Goal: Task Accomplishment & Management: Manage account settings

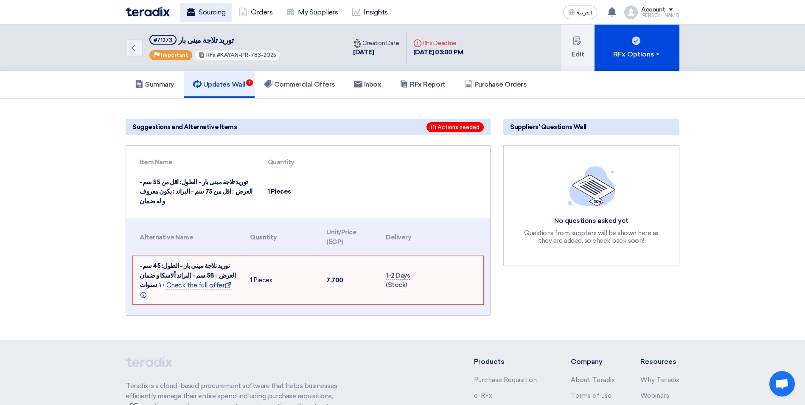
click at [207, 10] on link "Sourcing" at bounding box center [206, 12] width 52 height 19
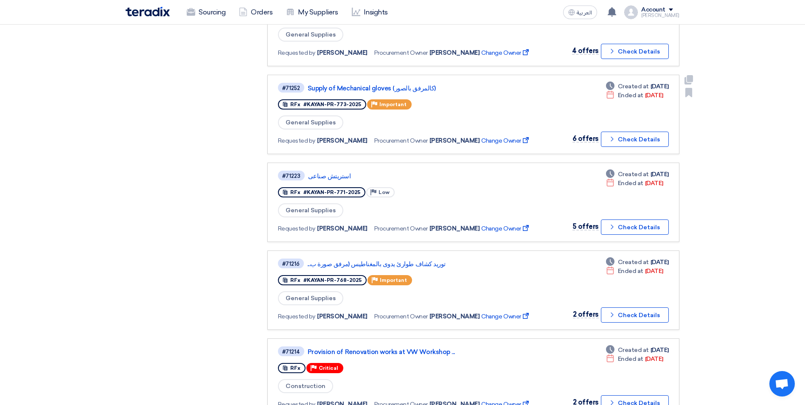
scroll to position [382, 0]
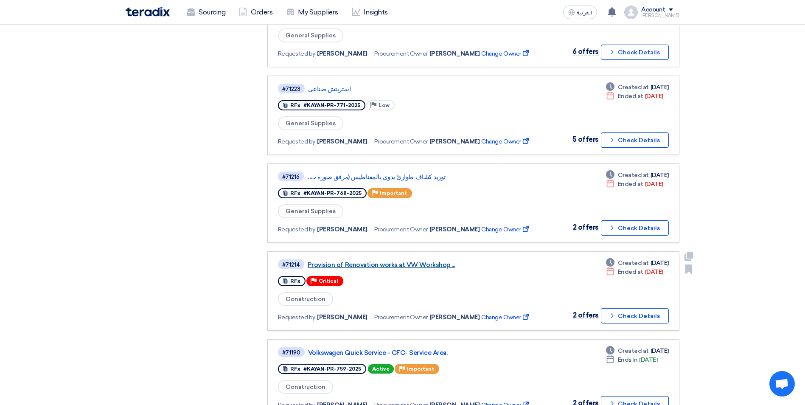
click at [395, 262] on link "Provision of Renovation works at VW Workshop ..." at bounding box center [413, 265] width 212 height 8
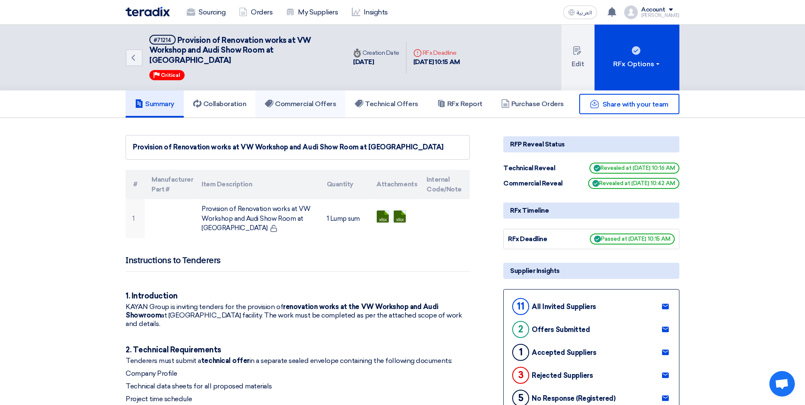
click at [311, 100] on h5 "Commercial Offers" at bounding box center [300, 104] width 71 height 8
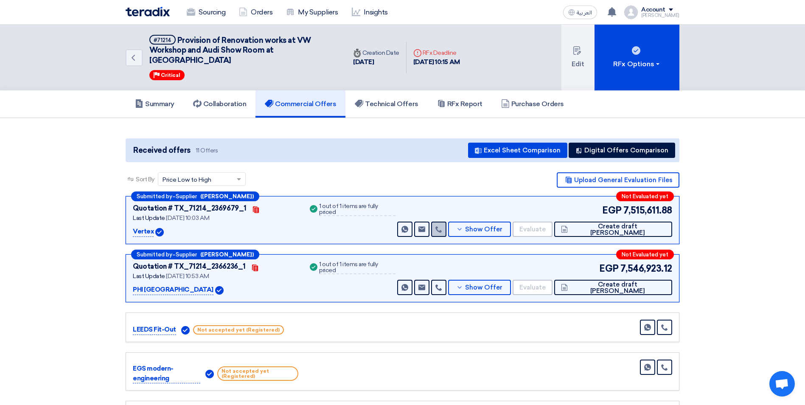
click at [442, 226] on icon at bounding box center [438, 229] width 7 height 7
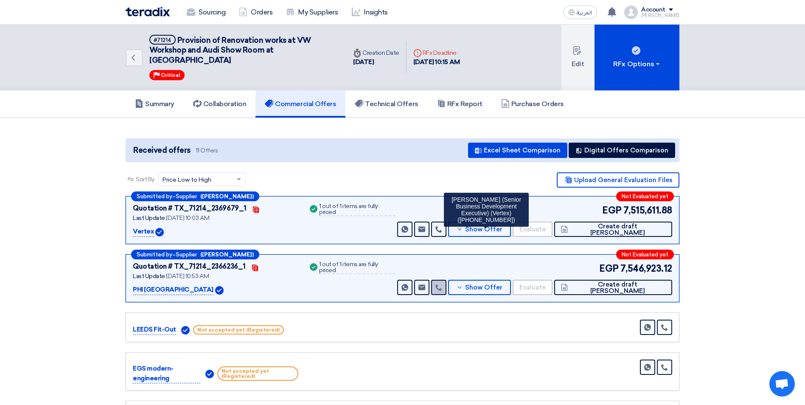
click at [441, 284] on use at bounding box center [438, 287] width 6 height 6
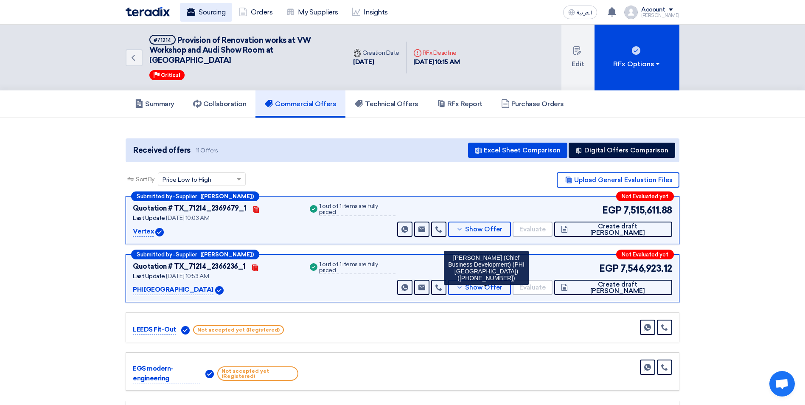
click at [210, 10] on link "Sourcing" at bounding box center [206, 12] width 52 height 19
